Goal: Task Accomplishment & Management: Complete application form

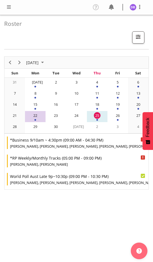
click at [10, 7] on span at bounding box center [9, 7] width 7 height 7
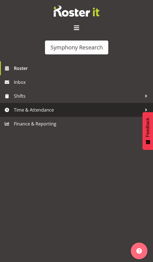
click at [29, 108] on span "Time & Attendance" at bounding box center [78, 110] width 128 height 8
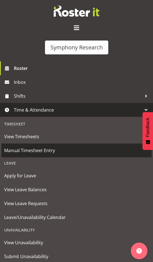
click at [29, 151] on span "Manual Timesheet Entry" at bounding box center [76, 150] width 145 height 8
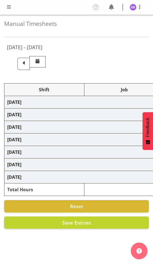
select select "26078"
select select "10587"
select select "47"
select select "26078"
select select "10633"
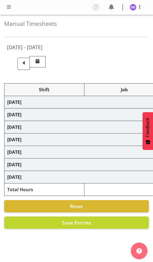
select select "47"
select select "26078"
select select "10587"
select select "47"
select select "26078"
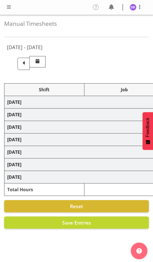
select select "10633"
select select "47"
select select "26078"
select select "10587"
select select "47"
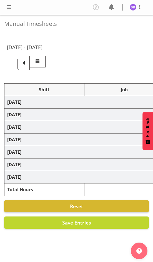
select select "26078"
select select "10633"
select select "47"
select select "26078"
select select "10587"
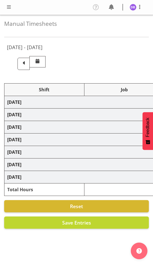
select select "47"
select select "48116"
select select "10631"
select select "48116"
select select "10499"
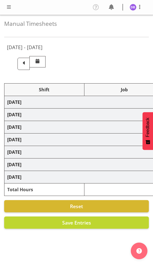
select select "47"
select select "48116"
select select "10499"
select select "47"
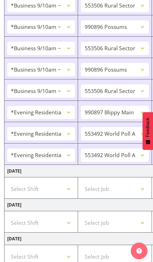
scroll to position [314, 0]
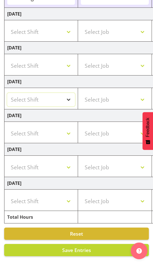
click at [70, 100] on select "Select Shift !!Weekend Residential (Roster IT Shift Label) *Business 9/10am ~ 4…" at bounding box center [41, 99] width 68 height 13
select select "26078"
click at [7, 93] on select "Select Shift !!Weekend Residential (Roster IT Shift Label) *Business 9/10am ~ 4…" at bounding box center [41, 99] width 68 height 13
click at [110, 100] on select "Select Job 550060 IF Admin 553492 World Poll Aus Wave 2 Main 2025 553493 World …" at bounding box center [115, 99] width 68 height 13
select select "10633"
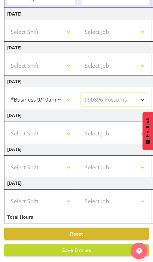
click at [81, 93] on select "Select Job 550060 IF Admin 553492 World Poll Aus Wave 2 Main 2025 553493 World …" at bounding box center [115, 99] width 68 height 13
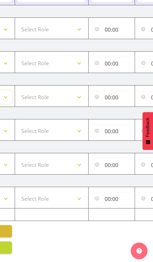
scroll to position [0, 141]
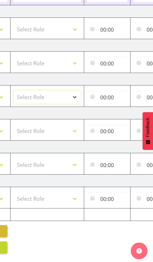
click at [75, 93] on select "Select Role Briefing Interviewing" at bounding box center [47, 96] width 68 height 13
select select "47"
click at [13, 90] on select "Select Role Briefing Interviewing" at bounding box center [47, 96] width 68 height 13
click at [105, 90] on input "00:00" at bounding box center [107, 96] width 41 height 13
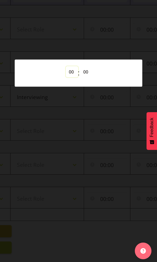
click at [72, 72] on select "00 01 02 03 04 05 06 07 08 09 10 11 12 13 14 15 16 17 18 19 20 21 22 23" at bounding box center [72, 71] width 12 height 11
select select "10"
click at [66, 66] on select "00 01 02 03 04 05 06 07 08 09 10 11 12 13 14 15 16 17 18 19 20 21 22 23" at bounding box center [72, 71] width 12 height 11
type input "10:00"
click at [65, 227] on div at bounding box center [78, 131] width 157 height 262
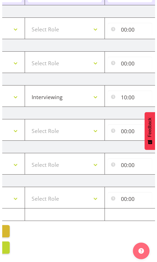
scroll to position [0, 240]
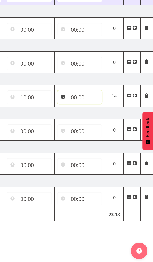
click at [80, 91] on input "00:00" at bounding box center [79, 96] width 45 height 13
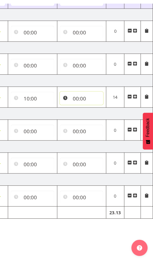
scroll to position [0, 236]
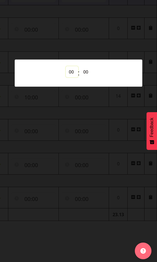
click at [71, 72] on select "00 01 02 03 04 05 06 07 08 09 10 11 12 13 14 15 16 17 18 19 20 21 22 23" at bounding box center [72, 71] width 12 height 11
click at [72, 71] on select "00 01 02 03 04 05 06 07 08 09 10 11 12 13 14 15 16 17 18 19 20 21 22 23" at bounding box center [72, 71] width 12 height 11
select select "14"
click at [66, 66] on select "00 01 02 03 04 05 06 07 08 09 10 11 12 13 14 15 16 17 18 19 20 21 22 23" at bounding box center [72, 71] width 12 height 11
type input "14:00"
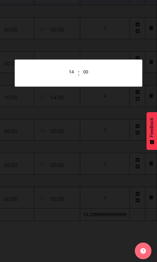
click at [86, 201] on div at bounding box center [78, 131] width 157 height 262
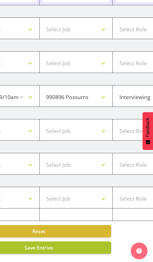
scroll to position [0, 33]
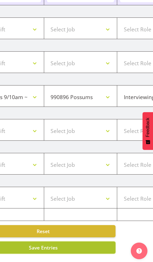
click at [28, 241] on button "Save Entries" at bounding box center [43, 247] width 145 height 12
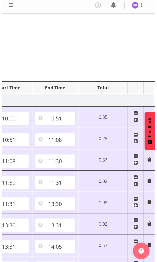
scroll to position [0, 0]
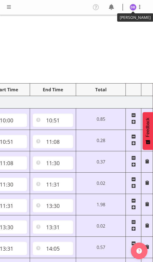
click at [134, 6] on img at bounding box center [133, 7] width 7 height 7
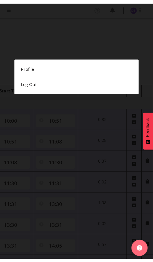
scroll to position [0, 236]
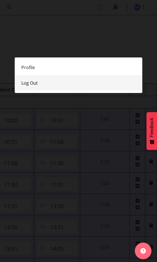
click at [30, 81] on link "Log Out" at bounding box center [79, 83] width 128 height 16
